Goal: Navigation & Orientation: Find specific page/section

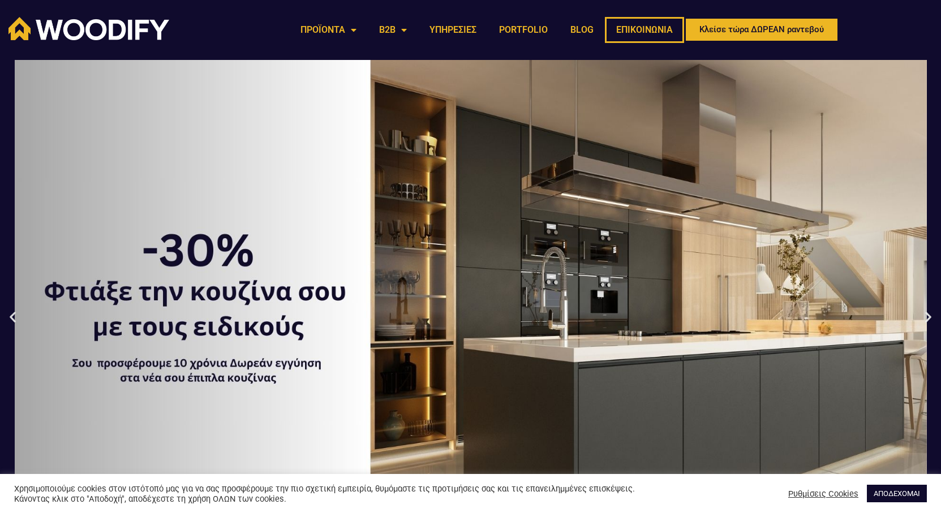
click at [640, 24] on link "ΕΠΙΚΟΙΝΩΝΙΑ" at bounding box center [644, 30] width 79 height 26
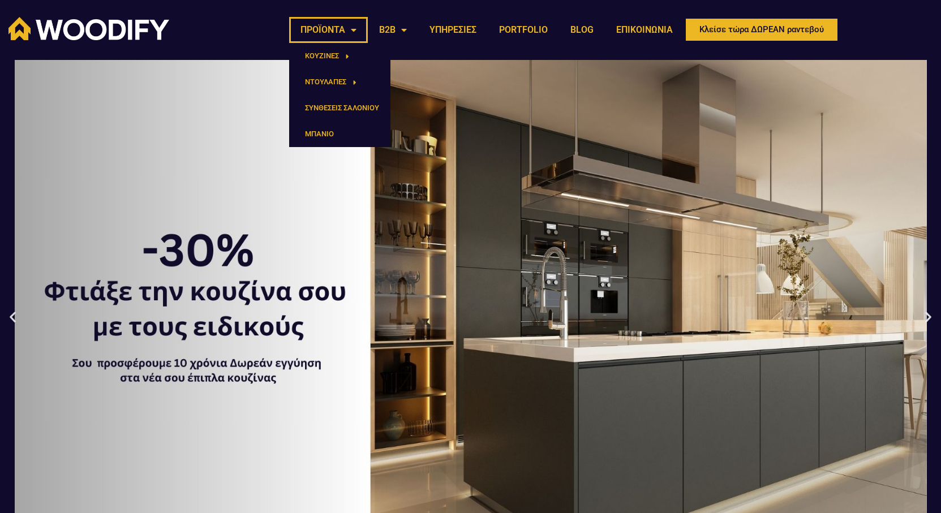
click at [314, 29] on link "ΠΡΟΪΟΝΤΑ" at bounding box center [328, 30] width 79 height 26
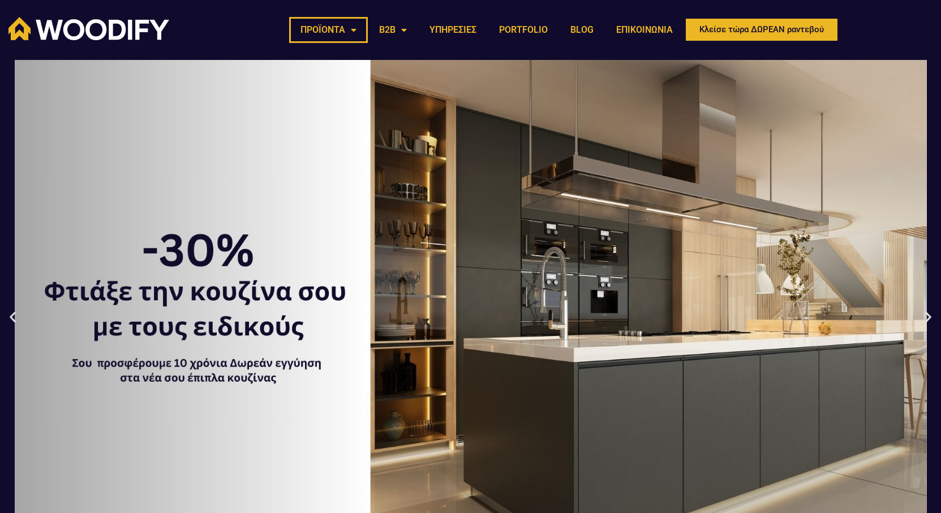
click at [314, 29] on link "ΠΡΟΪΟΝΤΑ" at bounding box center [328, 30] width 79 height 26
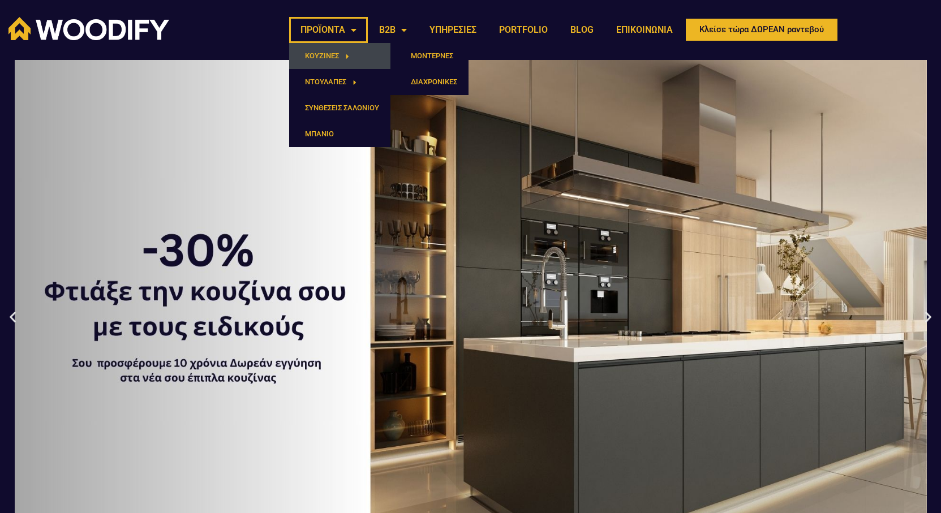
click at [329, 57] on link "ΚΟΥΖΙΝΕΣ" at bounding box center [339, 56] width 101 height 26
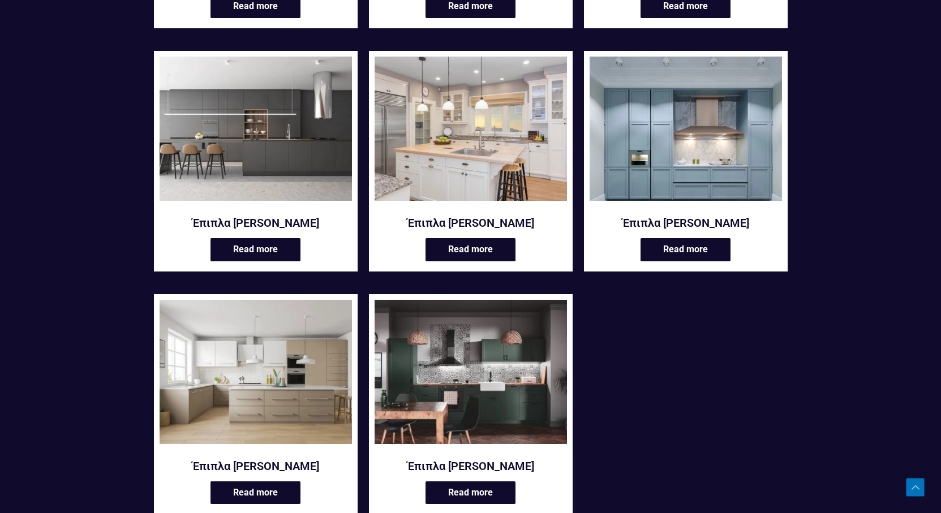
scroll to position [1980, 0]
